Goal: Navigation & Orientation: Find specific page/section

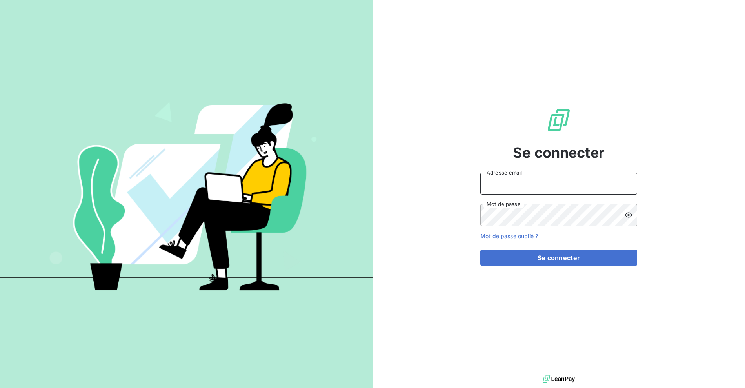
click at [526, 176] on input "Adresse email" at bounding box center [558, 183] width 157 height 22
type input "[EMAIL_ADDRESS][DOMAIN_NAME]"
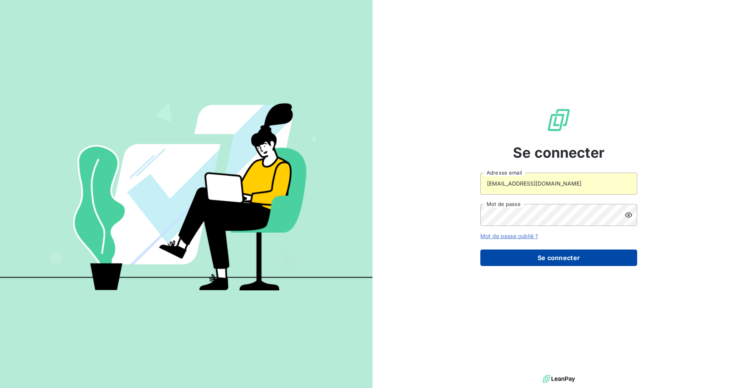
click at [528, 251] on button "Se connecter" at bounding box center [558, 257] width 157 height 16
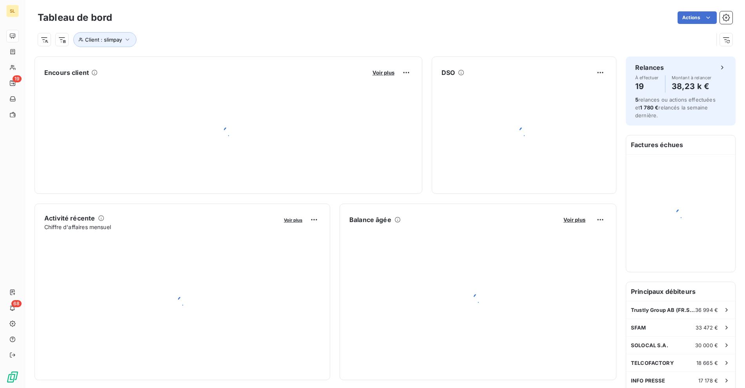
click at [436, 33] on div "Client : slimpay" at bounding box center [375, 39] width 675 height 15
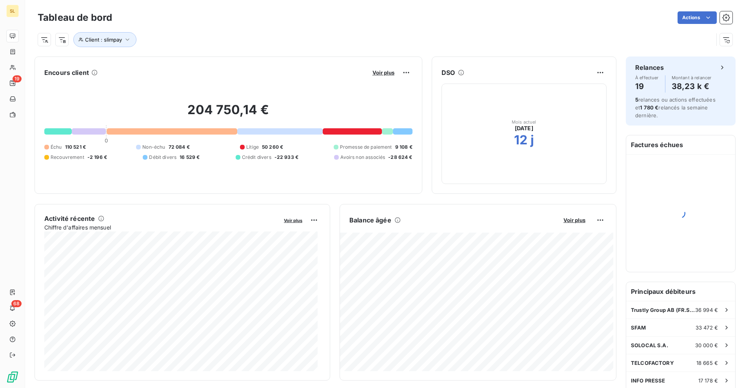
click at [467, 36] on div "Client : slimpay" at bounding box center [375, 39] width 675 height 15
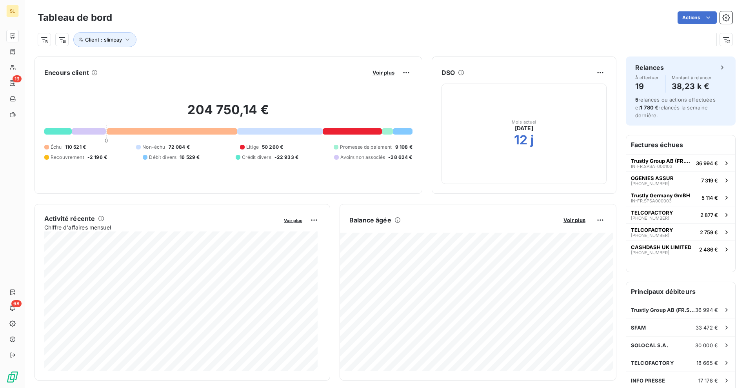
click at [557, 59] on div "DSO Mois actuel [DATE] 12 j" at bounding box center [524, 124] width 185 height 137
